Goal: Task Accomplishment & Management: Complete application form

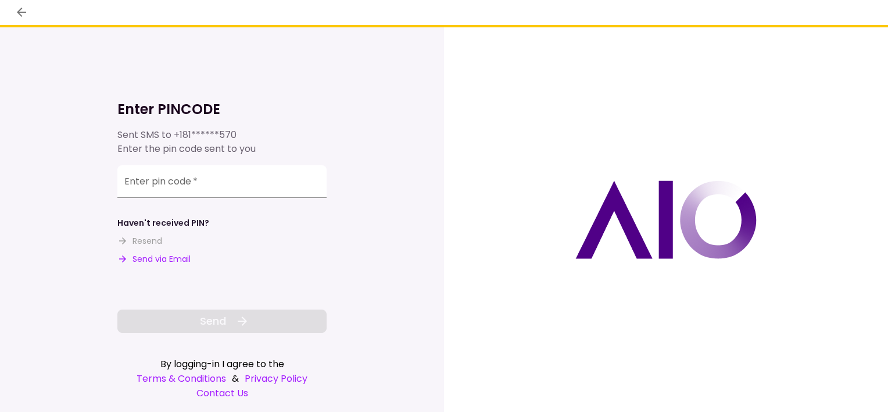
click at [149, 259] on button "Send via Email" at bounding box center [153, 259] width 73 height 12
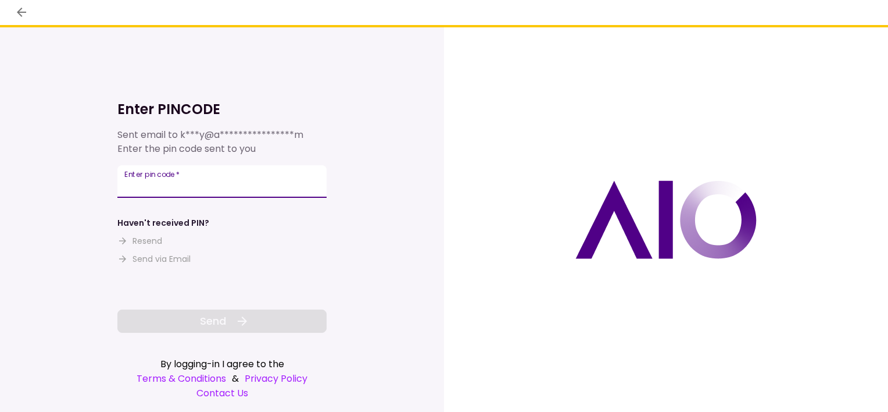
click at [194, 181] on input "Enter pin code   *" at bounding box center [221, 181] width 209 height 33
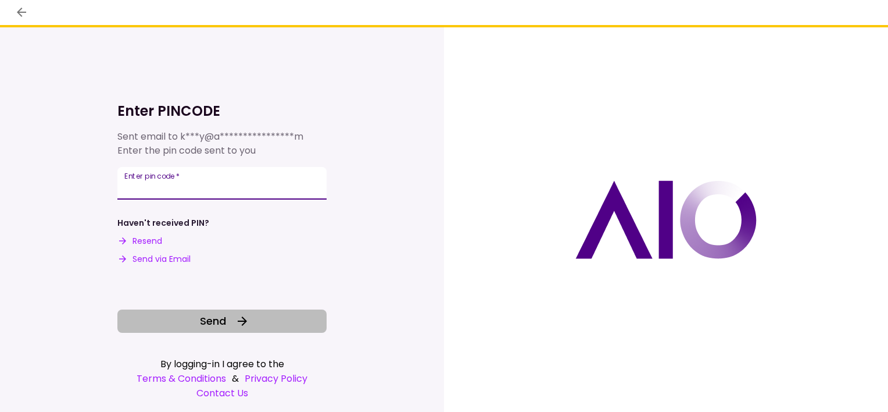
type input "******"
click at [229, 316] on button "Send" at bounding box center [221, 320] width 209 height 23
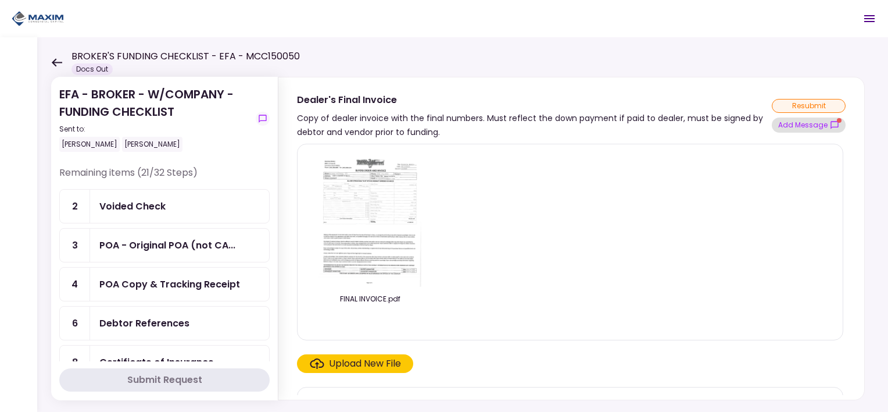
click at [819, 121] on button "Add Message" at bounding box center [809, 124] width 74 height 15
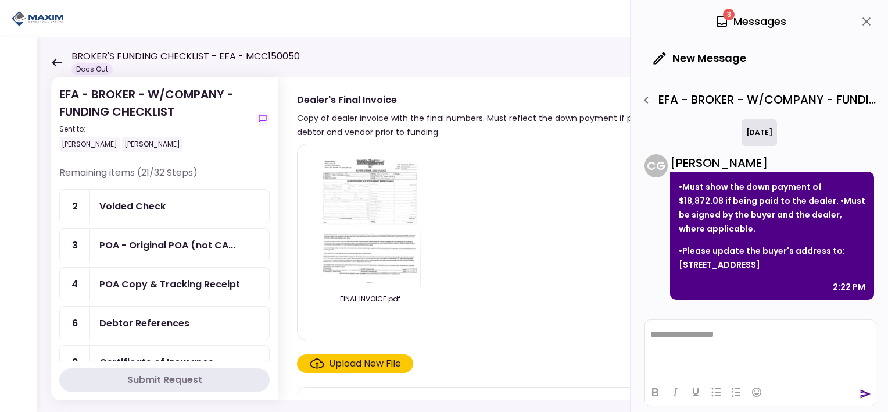
scroll to position [1558, 0]
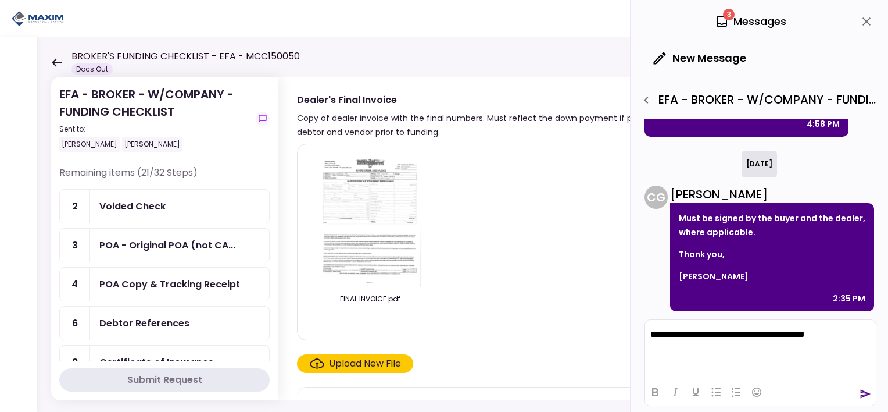
click at [867, 397] on icon "send" at bounding box center [866, 394] width 12 height 12
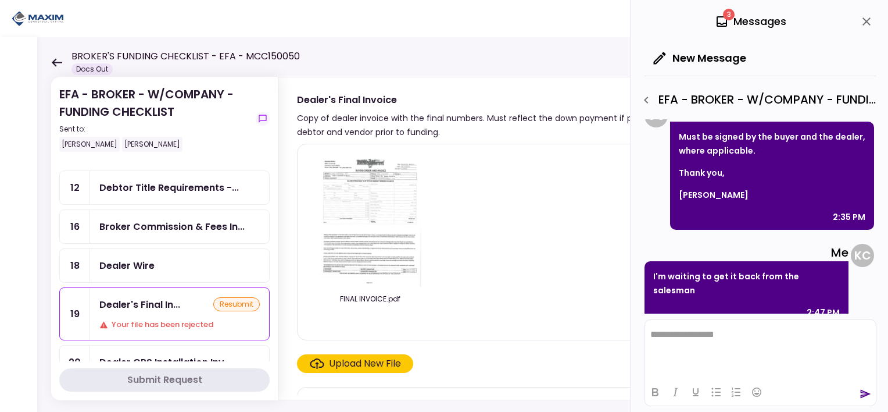
scroll to position [174, 0]
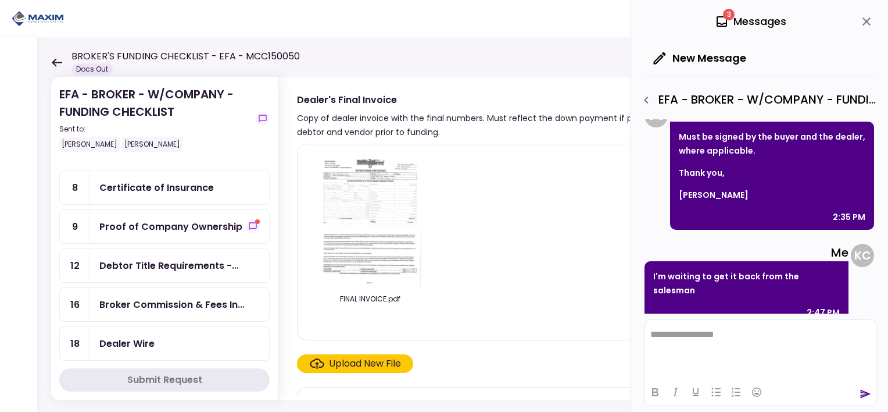
click at [191, 219] on div "Proof of Company Ownership" at bounding box center [170, 226] width 143 height 15
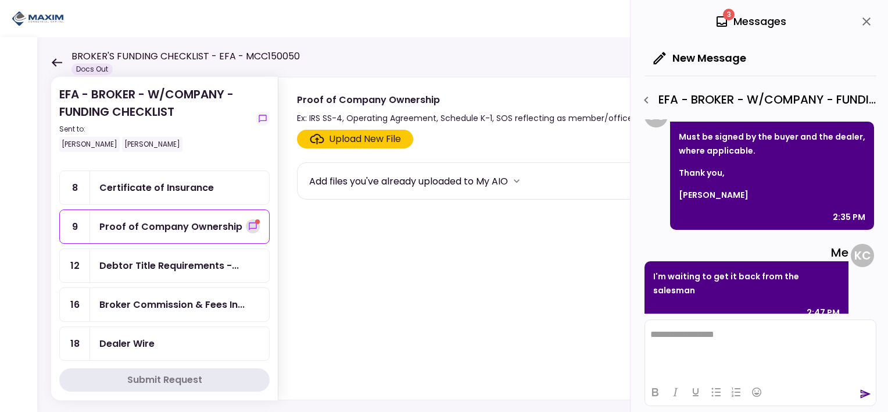
click at [248, 222] on icon "show-messages" at bounding box center [252, 226] width 9 height 9
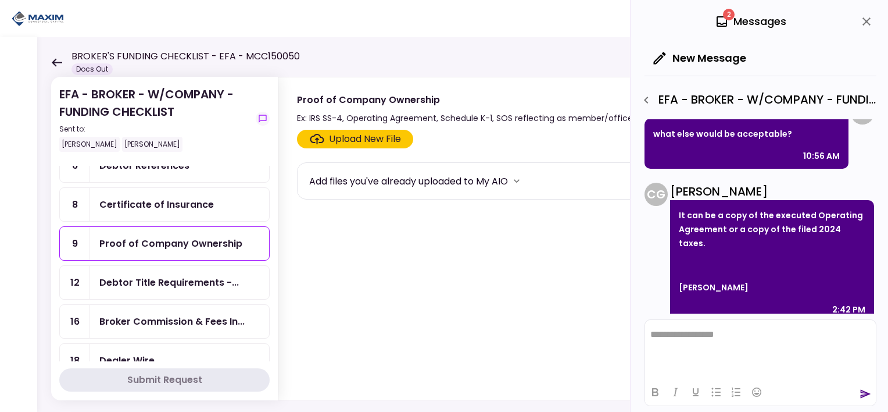
scroll to position [233, 0]
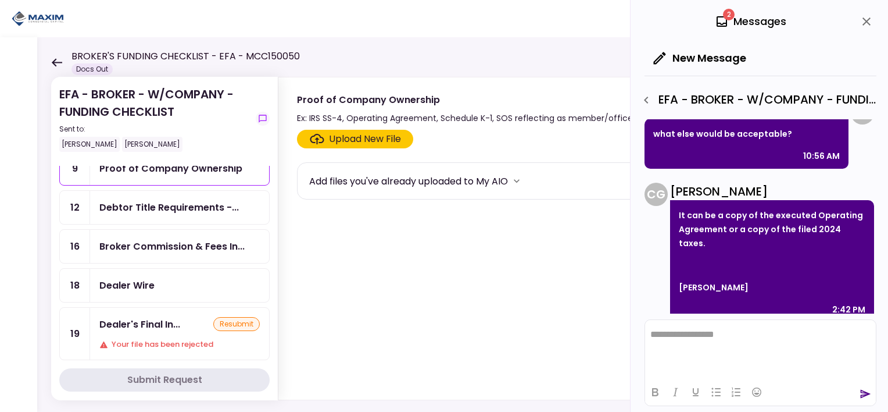
click at [694, 346] on html "**********" at bounding box center [760, 334] width 231 height 29
click at [860, 394] on icon "send" at bounding box center [866, 394] width 12 height 12
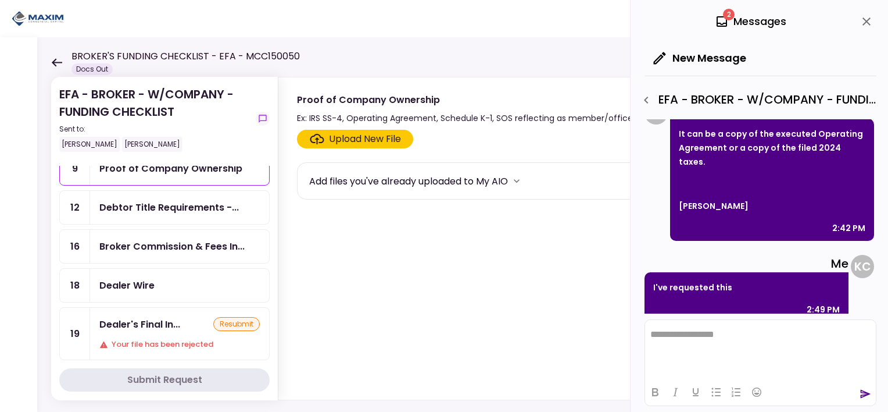
click at [191, 317] on div "Dealer's Final In... resubmit" at bounding box center [179, 324] width 160 height 15
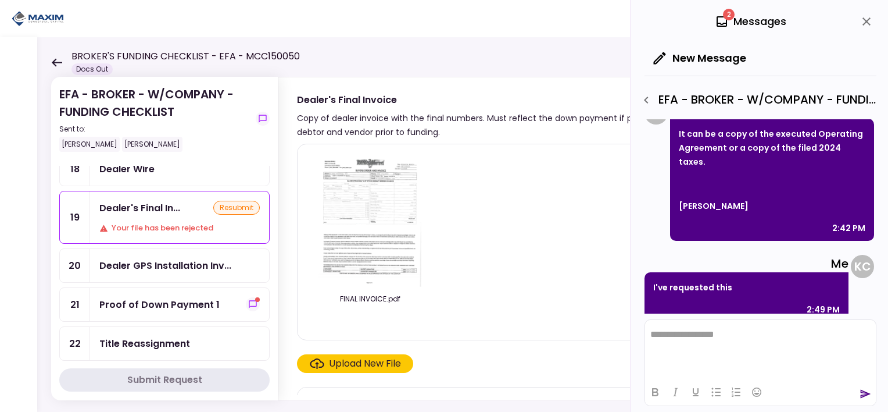
scroll to position [465, 0]
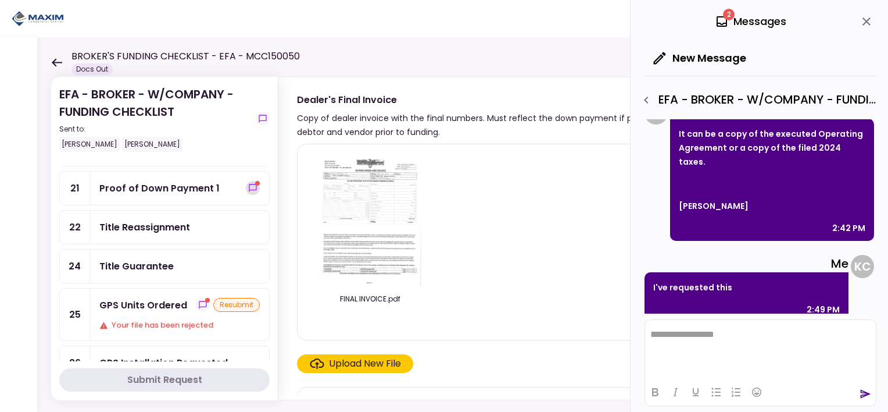
click at [253, 181] on button "show-messages" at bounding box center [253, 188] width 14 height 14
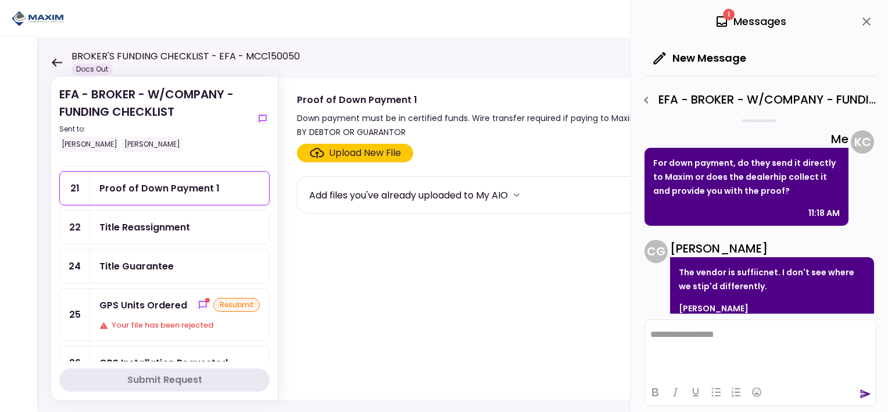
scroll to position [316, 0]
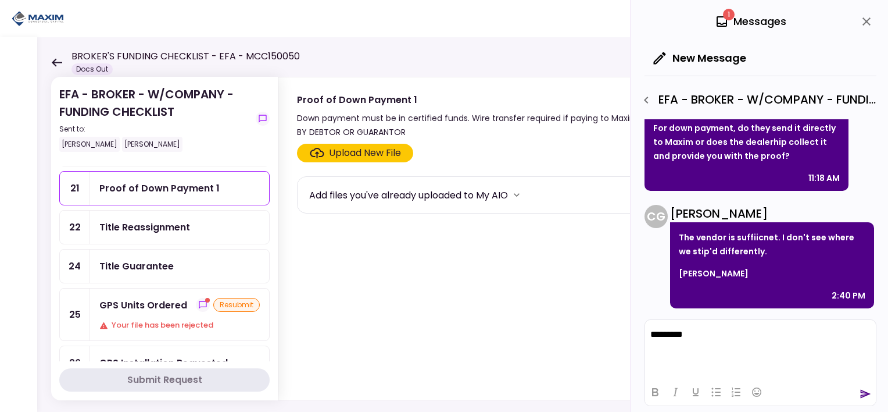
click at [870, 395] on icon "send" at bounding box center [866, 394] width 12 height 12
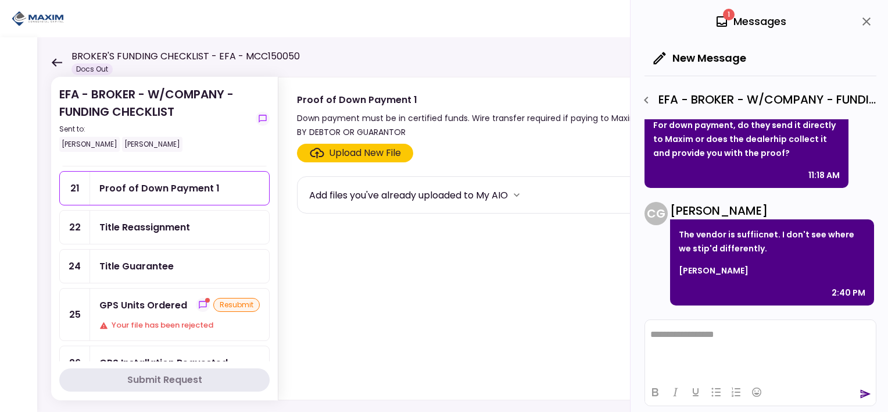
scroll to position [398, 0]
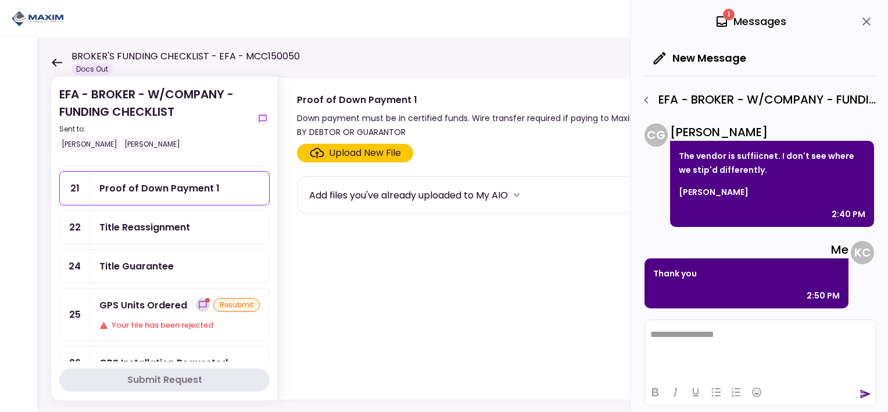
click at [198, 300] on icon "show-messages" at bounding box center [202, 304] width 9 height 9
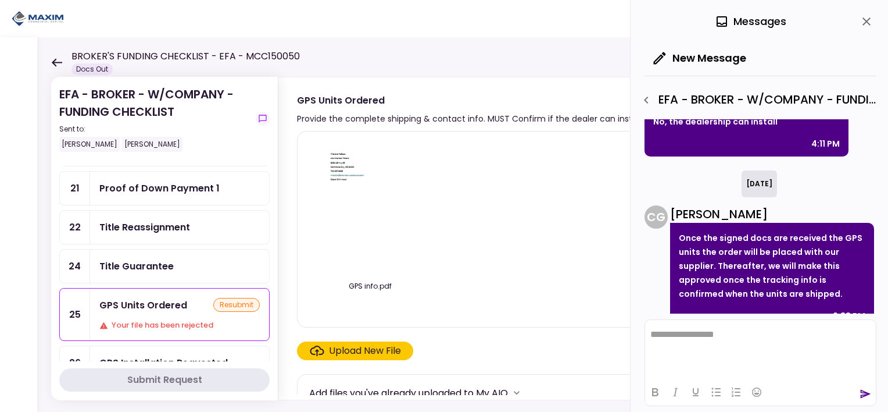
scroll to position [216, 0]
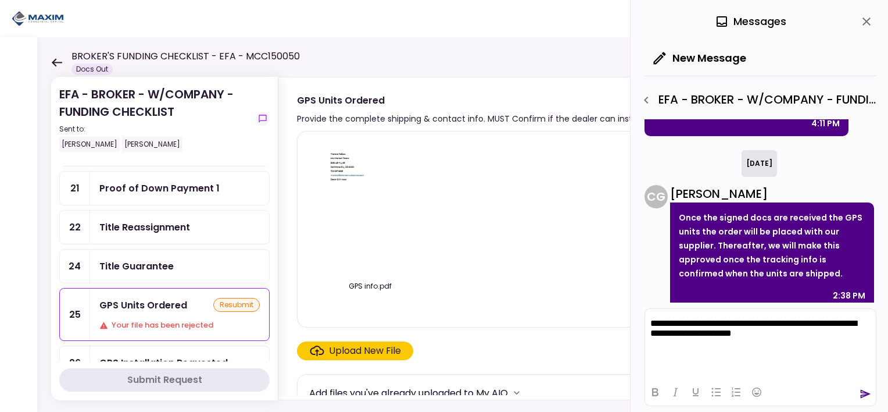
click at [865, 391] on icon "send" at bounding box center [866, 394] width 12 height 12
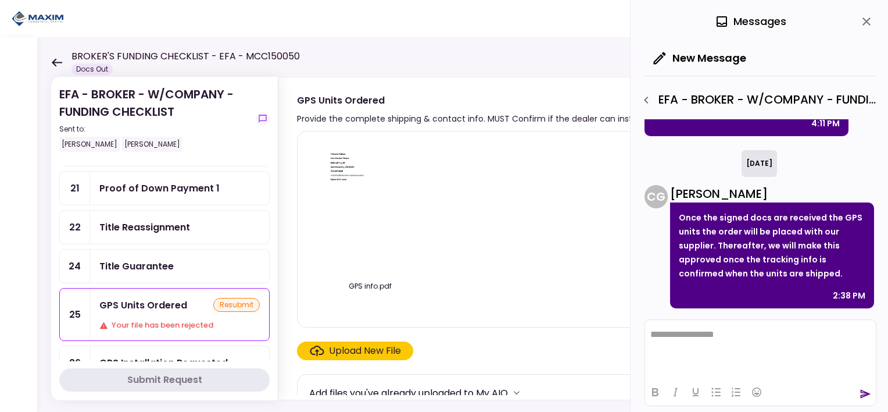
scroll to position [311, 0]
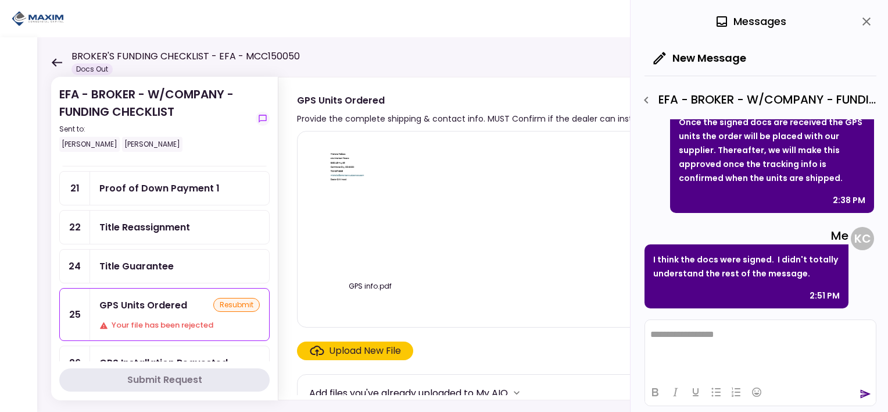
click at [235, 298] on div "resubmit" at bounding box center [236, 305] width 47 height 14
click at [351, 346] on div "Upload New File" at bounding box center [365, 351] width 72 height 14
click at [0, 0] on input "Upload New File" at bounding box center [0, 0] width 0 height 0
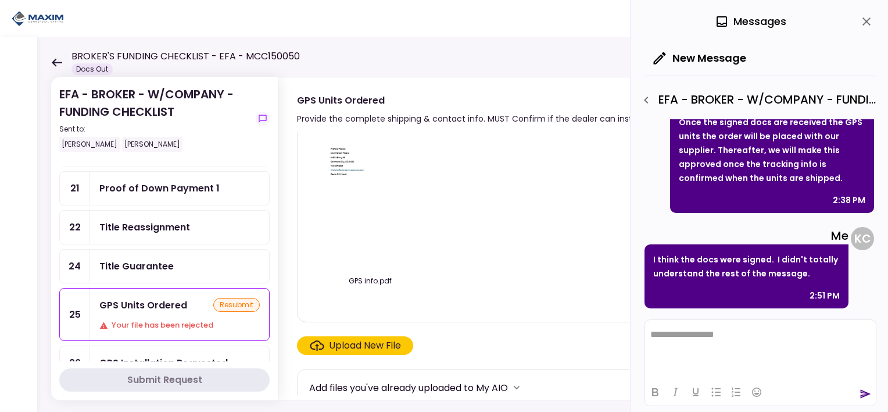
scroll to position [0, 0]
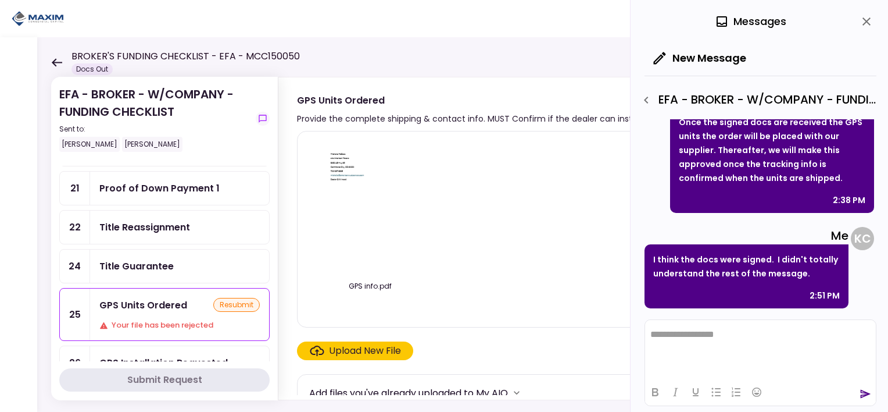
click at [345, 163] on img at bounding box center [370, 207] width 103 height 133
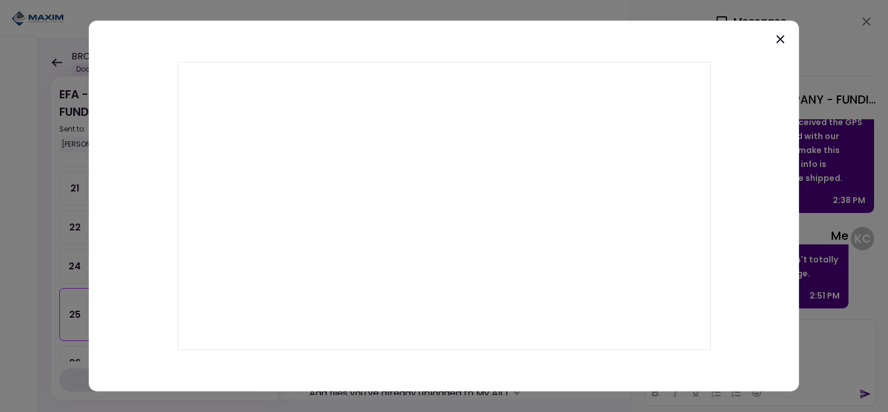
click at [784, 40] on icon at bounding box center [781, 39] width 14 height 14
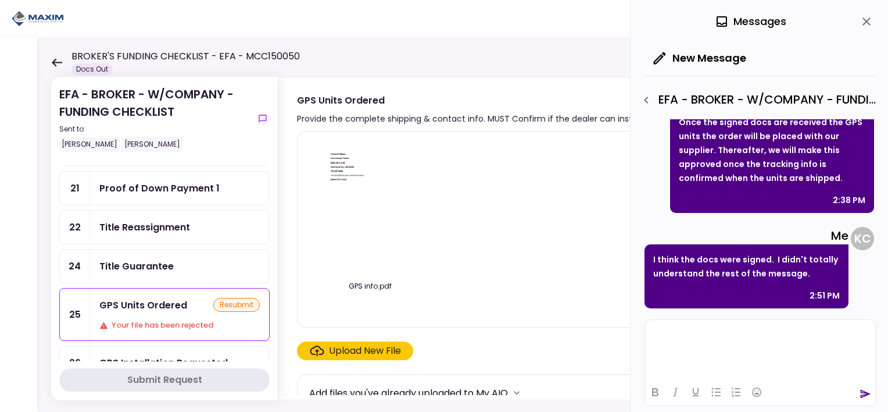
click at [683, 348] on html at bounding box center [760, 334] width 231 height 28
click at [780, 325] on html "**********" at bounding box center [760, 334] width 231 height 29
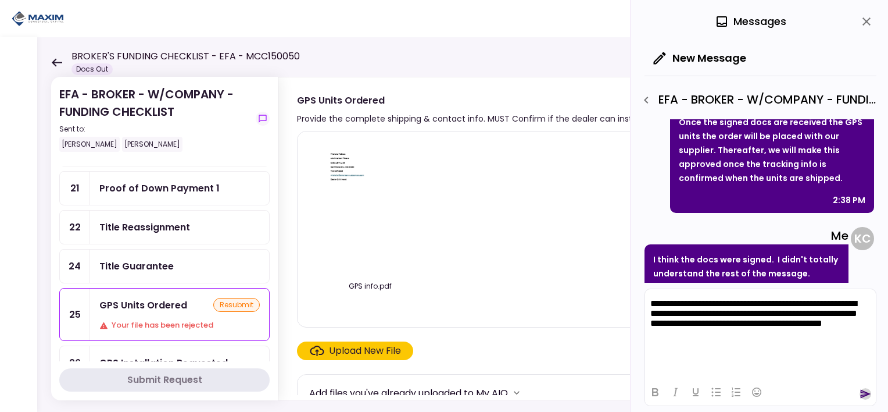
click at [866, 392] on icon "send" at bounding box center [866, 394] width 10 height 9
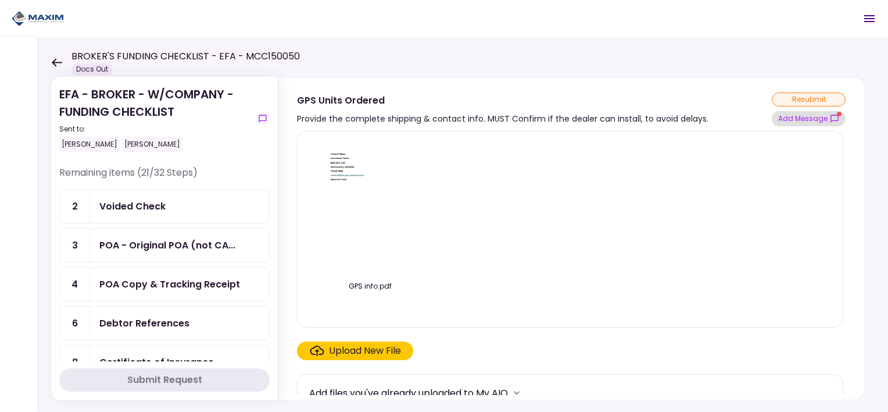
click at [835, 116] on icon "show-messages" at bounding box center [834, 118] width 9 height 9
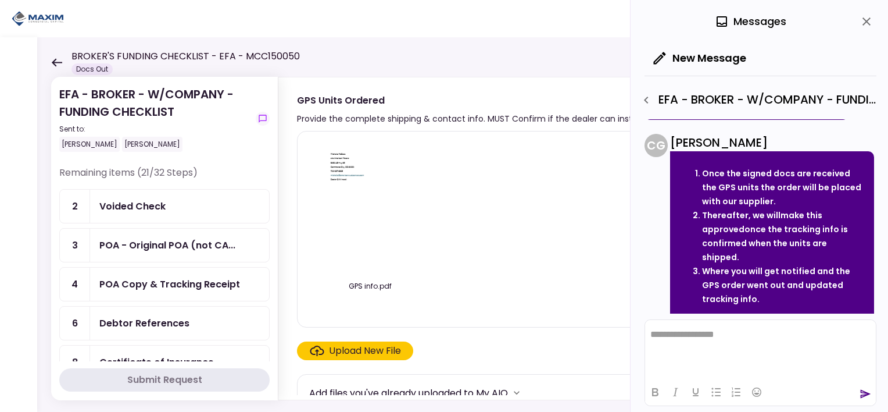
scroll to position [648, 0]
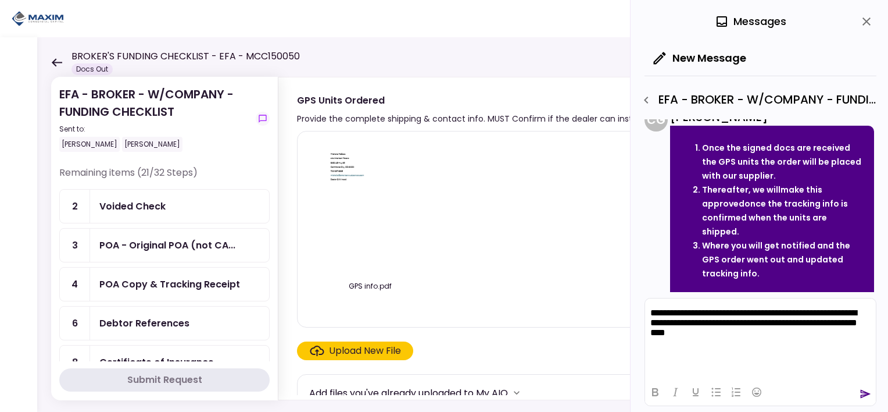
click at [864, 391] on icon "send" at bounding box center [866, 394] width 12 height 12
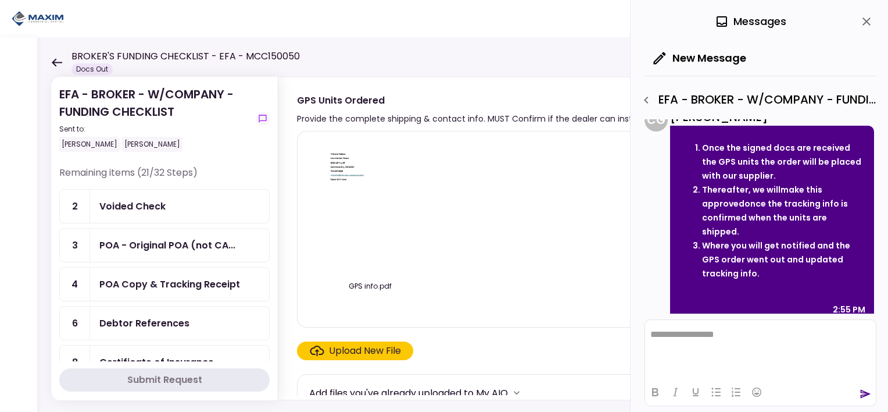
scroll to position [758, 0]
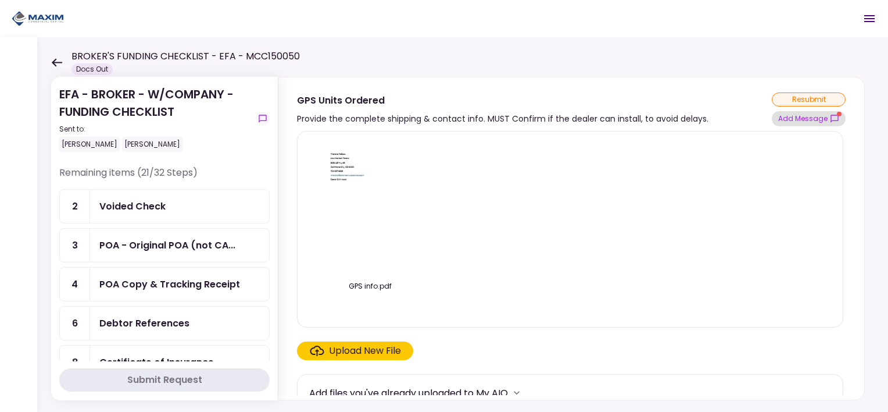
click at [827, 118] on button "Add Message" at bounding box center [809, 118] width 74 height 15
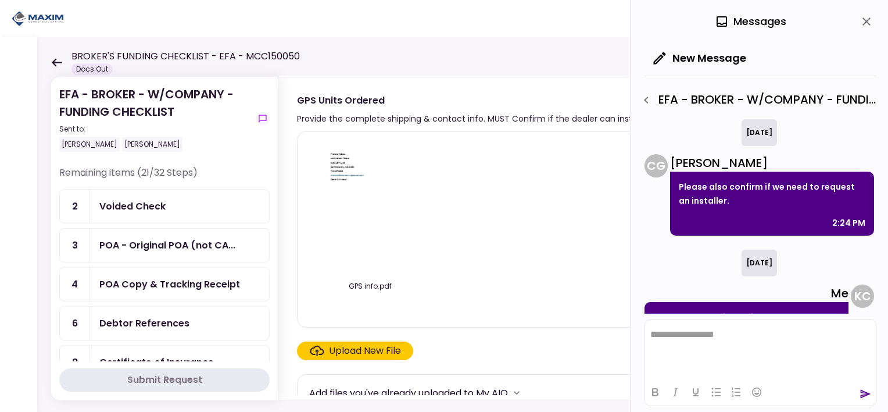
scroll to position [860, 0]
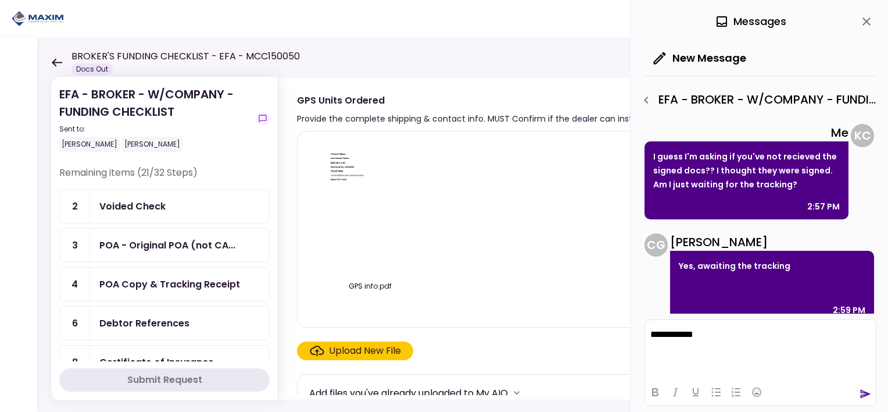
click at [860, 394] on icon "send" at bounding box center [866, 394] width 12 height 12
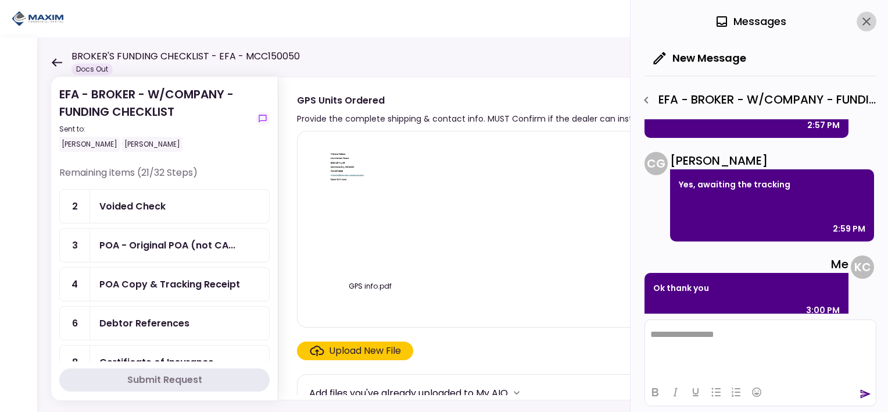
click at [867, 23] on icon "close" at bounding box center [867, 22] width 14 height 14
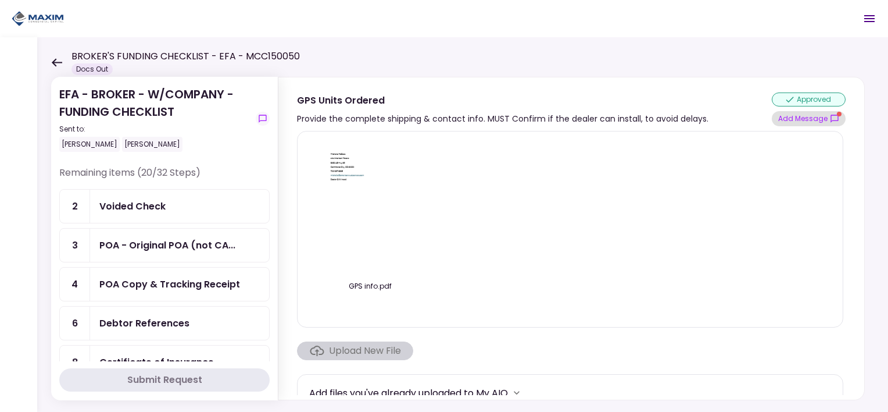
click at [820, 117] on button "Add Message" at bounding box center [809, 118] width 74 height 15
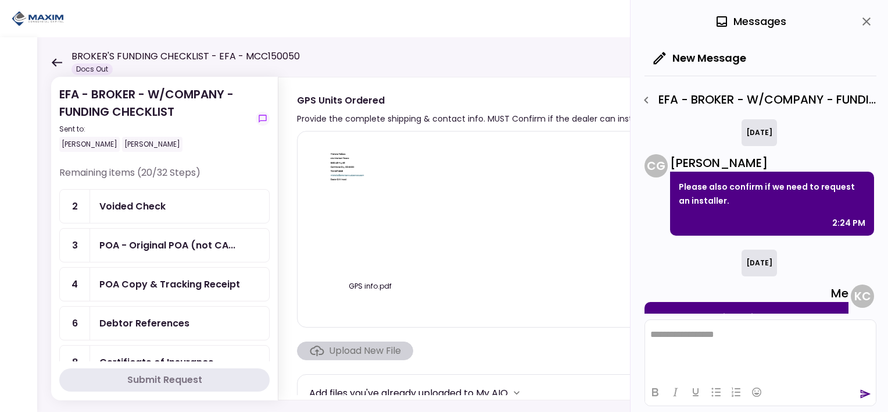
scroll to position [1023, 0]
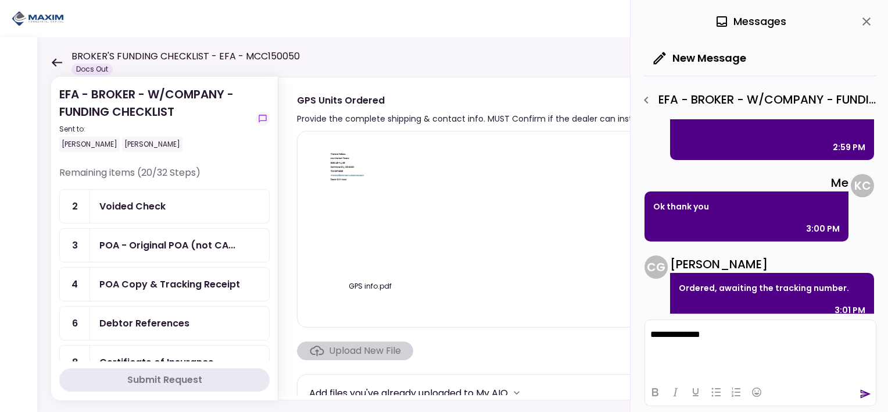
click at [866, 395] on icon "send" at bounding box center [866, 394] width 10 height 9
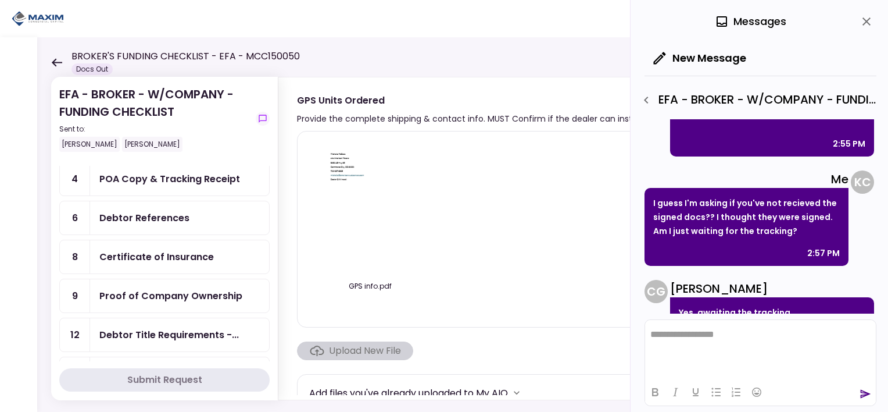
scroll to position [174, 0]
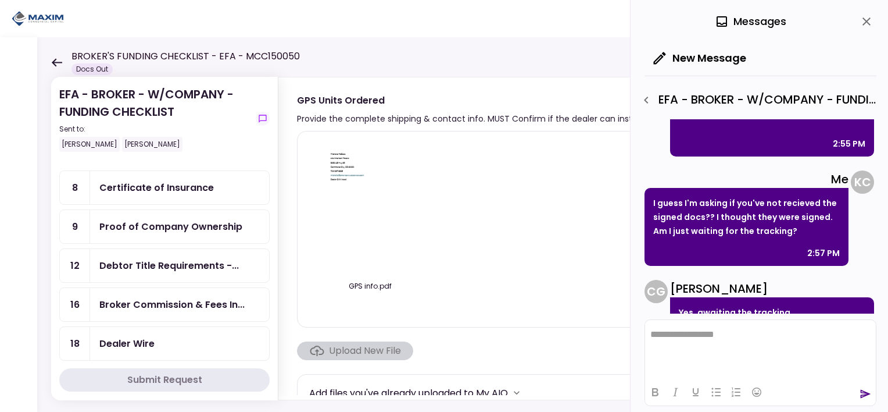
click at [249, 174] on div "Certificate of Insurance" at bounding box center [179, 187] width 179 height 33
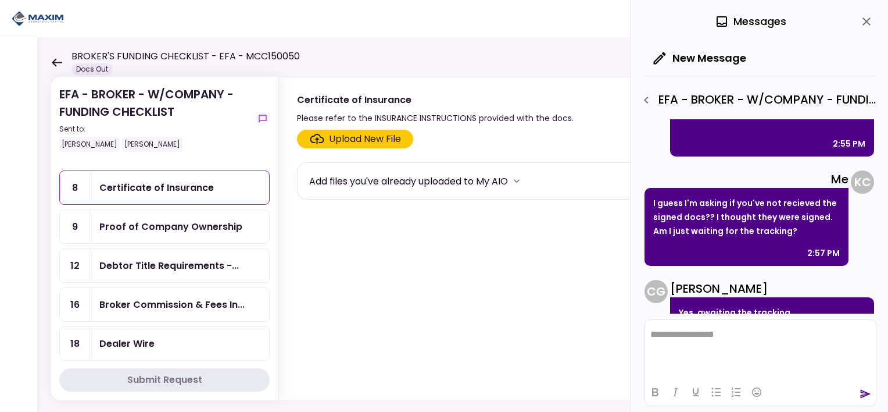
click at [123, 180] on div "Certificate of Insurance" at bounding box center [156, 187] width 115 height 15
click at [642, 100] on icon "button" at bounding box center [647, 100] width 14 height 14
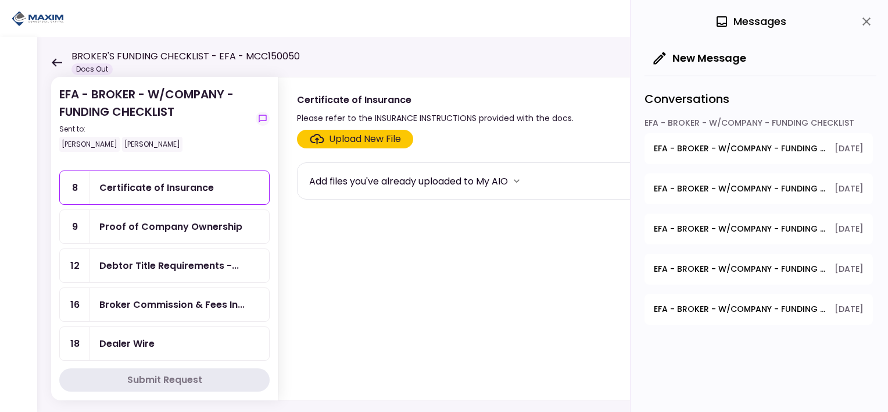
click at [133, 195] on div "Certificate of Insurance" at bounding box center [179, 187] width 179 height 33
click at [132, 184] on div "Certificate of Insurance" at bounding box center [156, 187] width 115 height 15
click at [394, 255] on section "Upload New File Add files you've already uploaded to My AIO" at bounding box center [571, 262] width 549 height 265
click at [868, 19] on icon "close" at bounding box center [867, 21] width 8 height 8
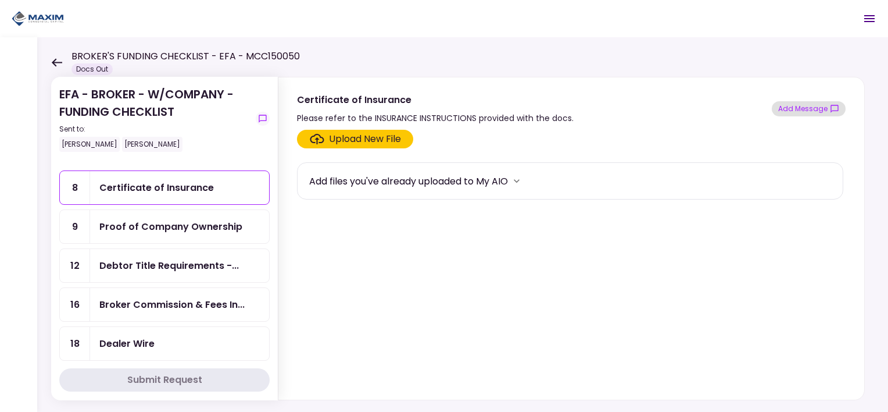
click at [833, 105] on icon "show-messages" at bounding box center [835, 109] width 8 height 8
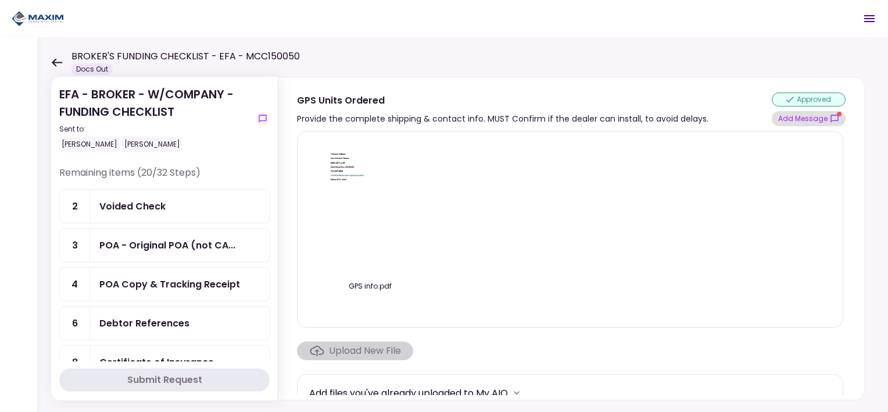
click at [834, 117] on icon "show-messages" at bounding box center [834, 118] width 9 height 9
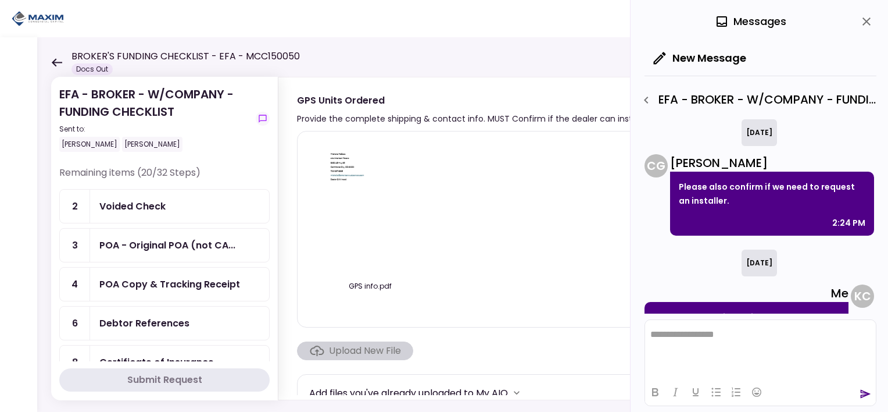
scroll to position [1214, 0]
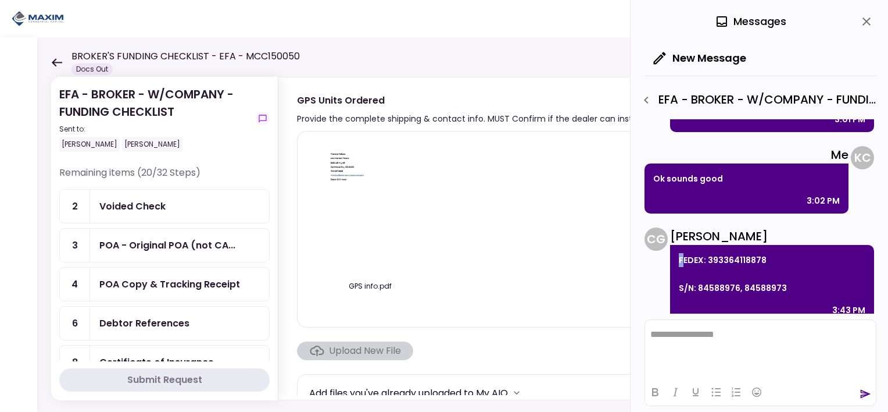
click at [683, 253] on p "FEDEX: 393364118878 S/N: 84588976, 84588973" at bounding box center [772, 274] width 187 height 42
click at [678, 245] on div "FEDEX: 393364118878 S/N: 84588976, 84588973 3:43 PM" at bounding box center [772, 284] width 204 height 78
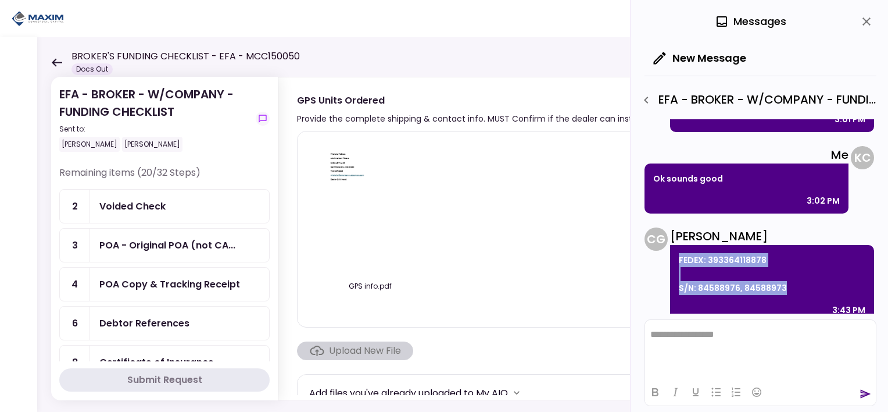
drag, startPoint x: 677, startPoint y: 242, endPoint x: 795, endPoint y: 277, distance: 123.1
click at [795, 277] on div "FEDEX: 393364118878 S/N: 84588976, 84588973 3:43 PM" at bounding box center [772, 284] width 204 height 78
drag, startPoint x: 795, startPoint y: 277, endPoint x: 765, endPoint y: 274, distance: 29.8
copy p "FEDEX: 393364118878 S/N: 84588976, 84588973"
